Goal: Information Seeking & Learning: Check status

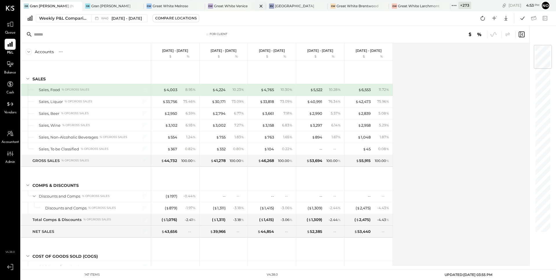
click at [246, 7] on div at bounding box center [256, 6] width 20 height 8
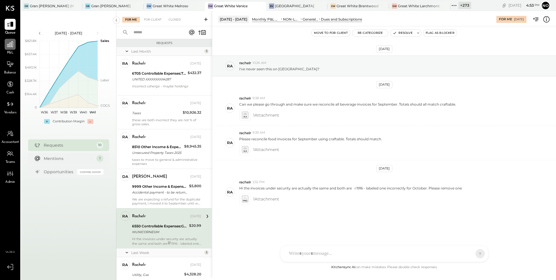
click at [13, 48] on icon at bounding box center [10, 45] width 8 height 8
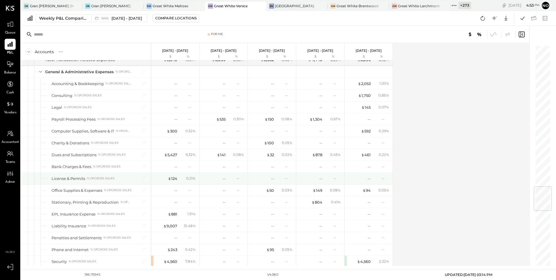
scroll to position [1197, 0]
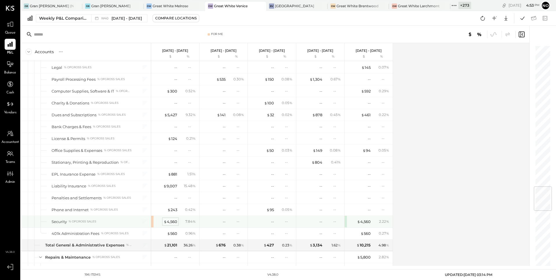
click at [171, 221] on div "$ 4,560" at bounding box center [171, 222] width 14 height 6
